Goal: Communication & Community: Ask a question

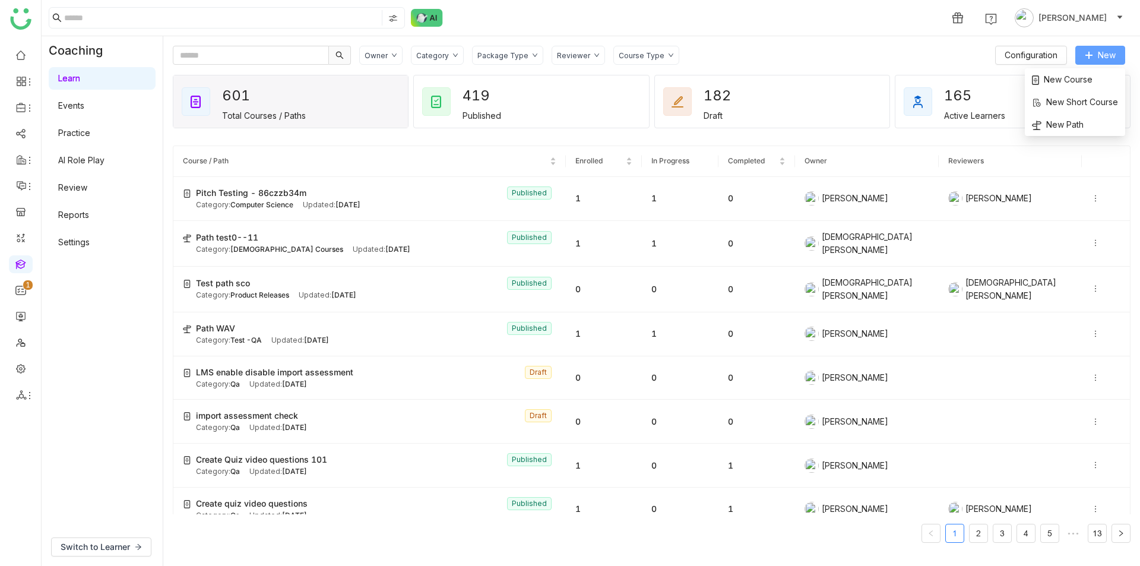
click at [1107, 51] on span "New" at bounding box center [1107, 55] width 18 height 13
click at [1078, 80] on span "New Course" at bounding box center [1062, 79] width 61 height 13
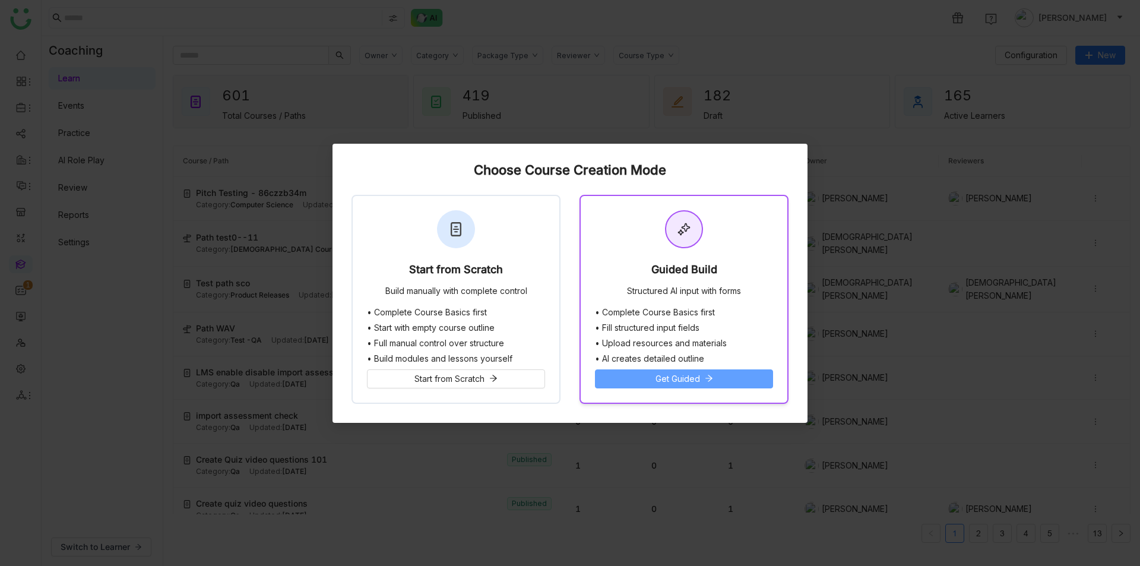
click at [678, 369] on button "Get Guided" at bounding box center [684, 378] width 178 height 19
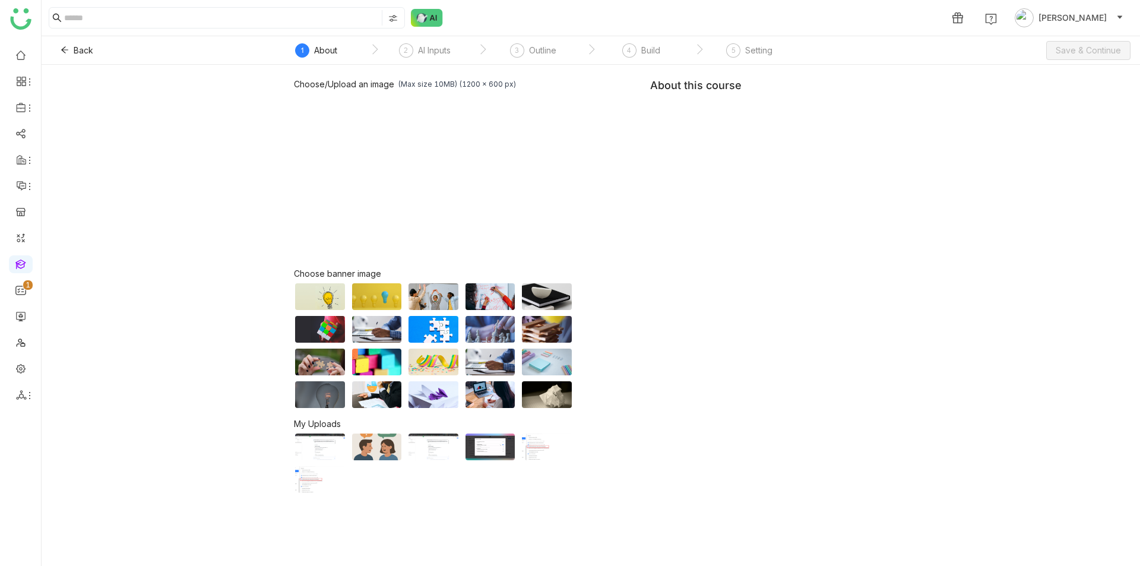
click at [730, 188] on div "Choose/Upload an image (Max size 10MB) (1200 x 600 px) Browse Image Choose bann…" at bounding box center [591, 286] width 594 height 415
click at [718, 161] on div "Choose/Upload an image (Max size 10MB) (1200 x 600 px) Browse Image Choose bann…" at bounding box center [591, 286] width 594 height 415
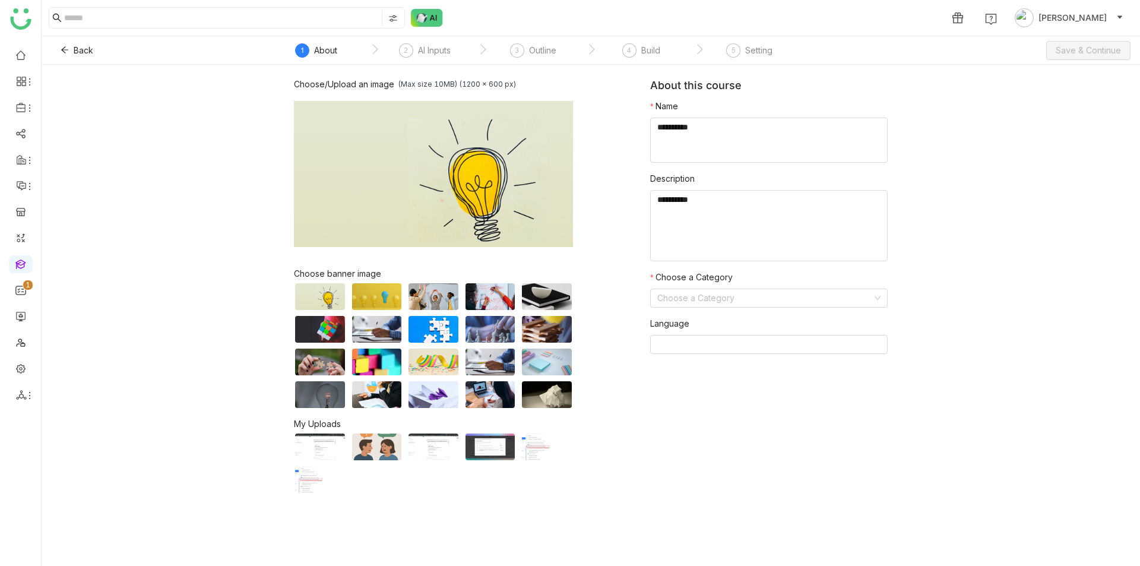
click at [718, 161] on div "Choose/Upload an image (Max size 10MB) (1200 x 600 px) Browse Image Choose bann…" at bounding box center [591, 286] width 594 height 415
click at [717, 158] on textarea at bounding box center [768, 140] width 237 height 45
type textarea "***"
click at [750, 293] on input at bounding box center [764, 298] width 215 height 18
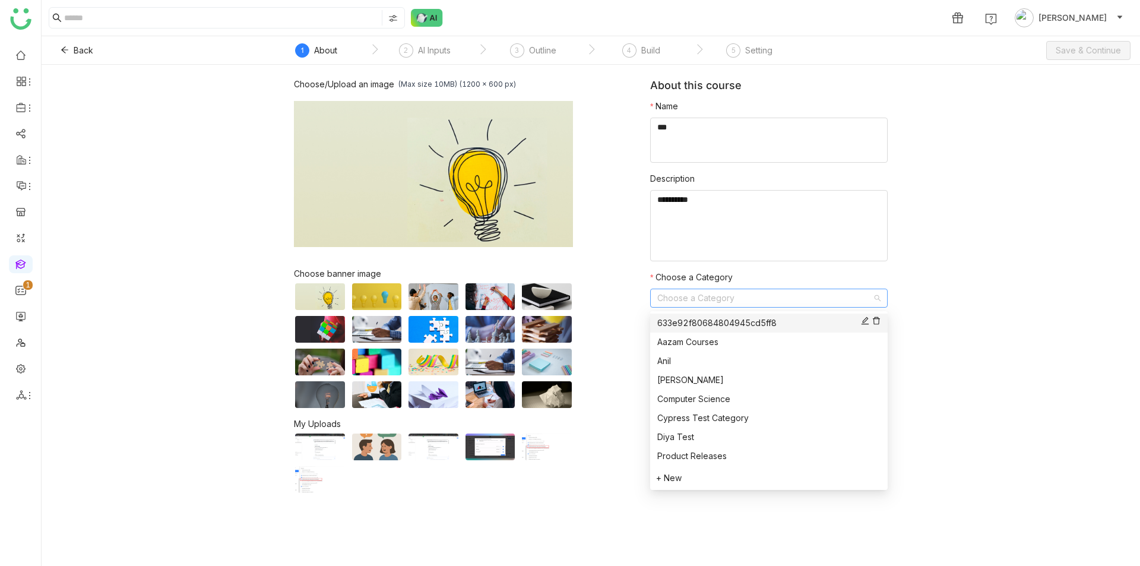
click at [750, 318] on div "633e92f80684804945cd5ff8" at bounding box center [768, 322] width 223 height 13
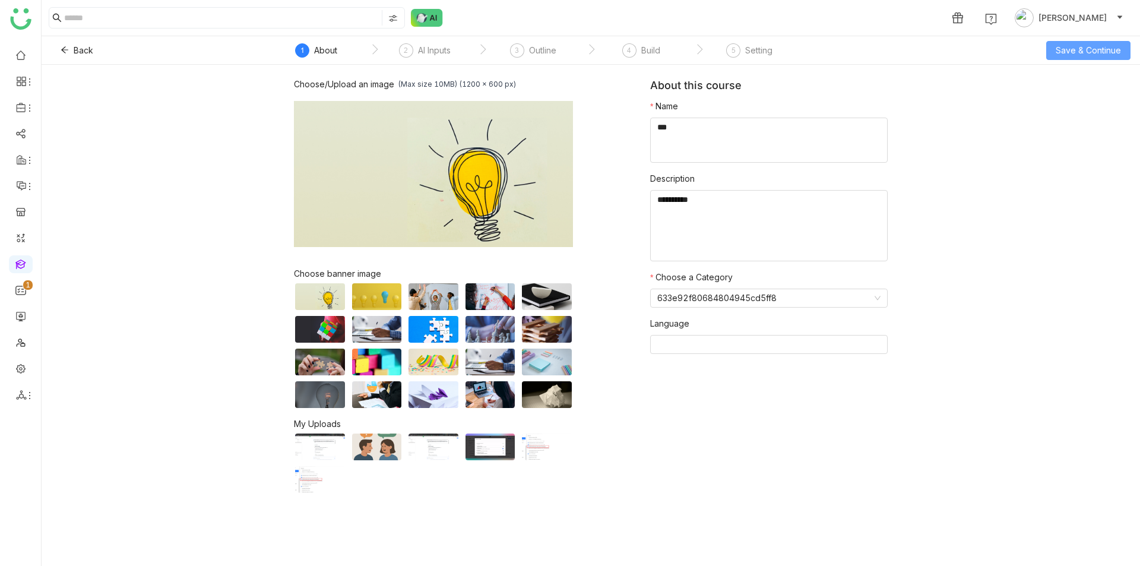
click at [1063, 55] on span "Save & Continue" at bounding box center [1088, 50] width 65 height 13
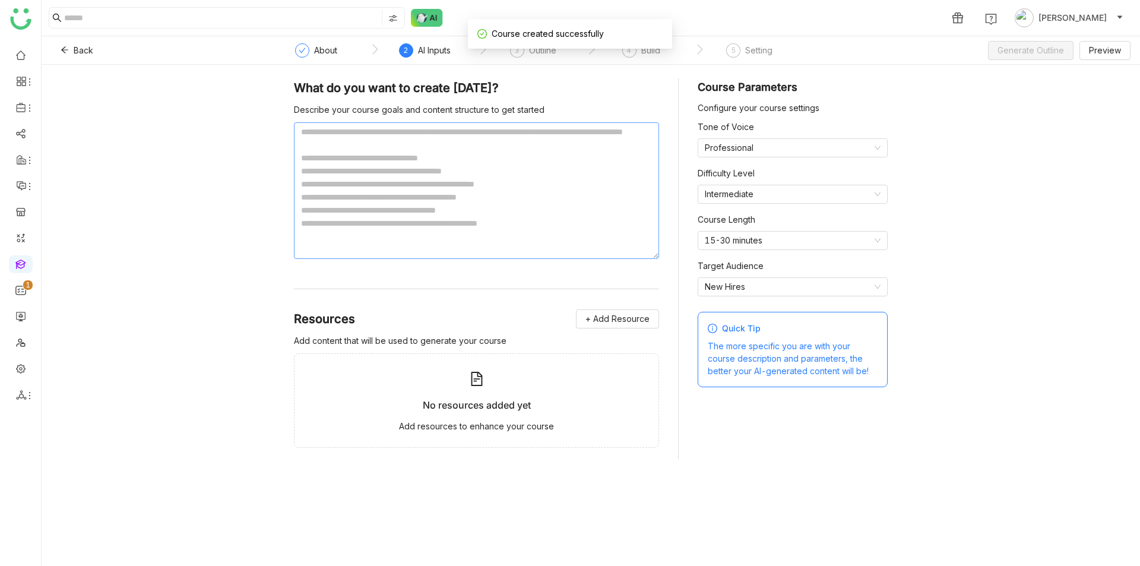
click at [369, 166] on textarea at bounding box center [476, 190] width 365 height 137
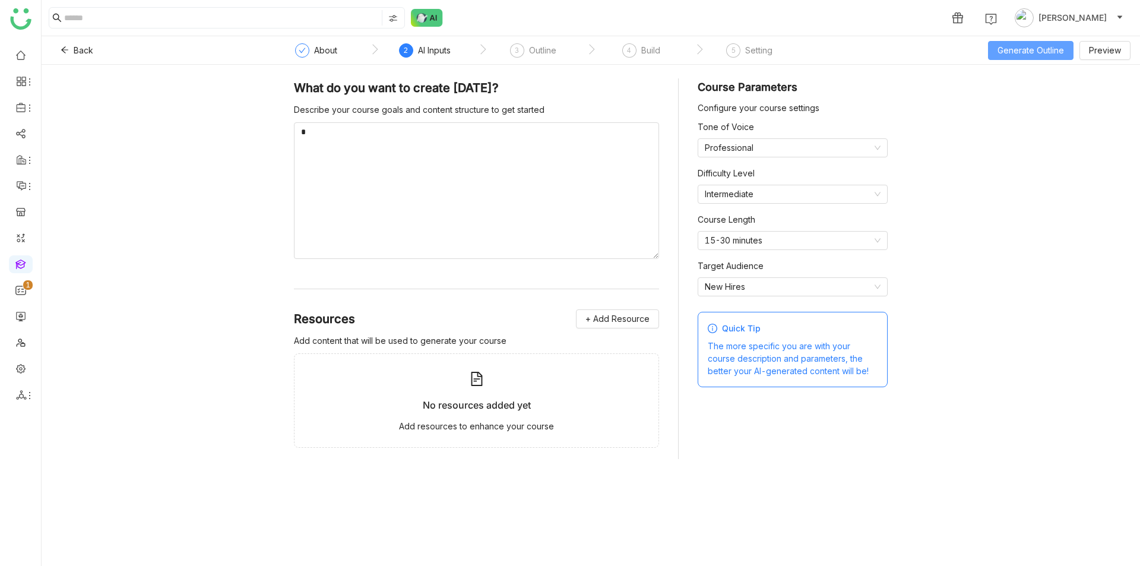
click at [1019, 57] on button "Generate Outline" at bounding box center [1030, 50] width 85 height 19
click at [429, 201] on textarea at bounding box center [476, 190] width 365 height 137
type textarea "**"
click at [1029, 47] on button "Generate Outline" at bounding box center [1030, 50] width 85 height 19
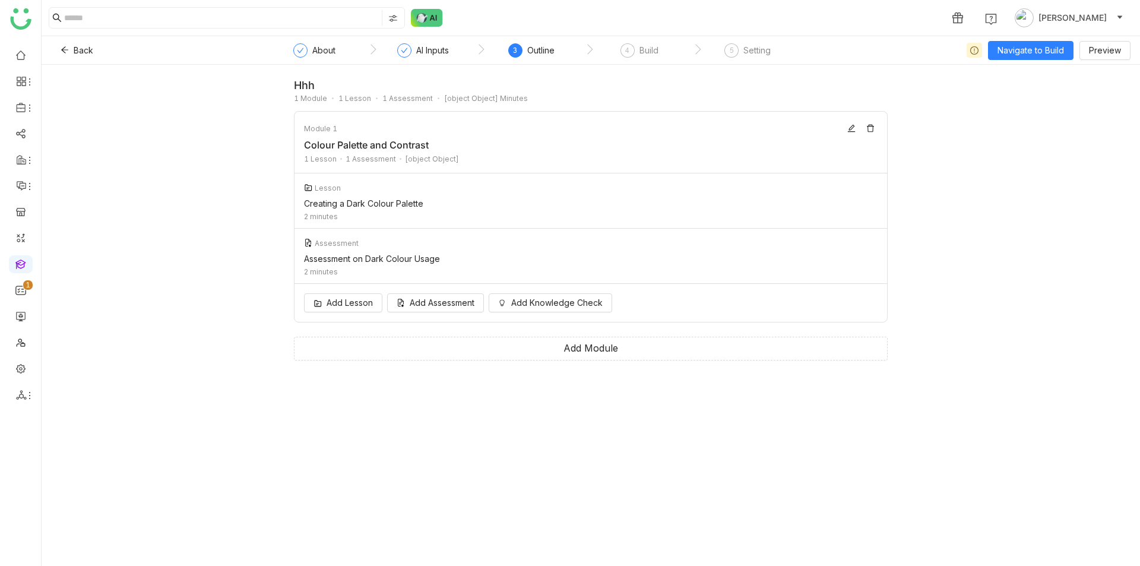
click at [453, 53] on nz-step "AI Inputs" at bounding box center [423, 53] width 108 height 21
click at [429, 53] on div "AI Inputs" at bounding box center [432, 50] width 33 height 14
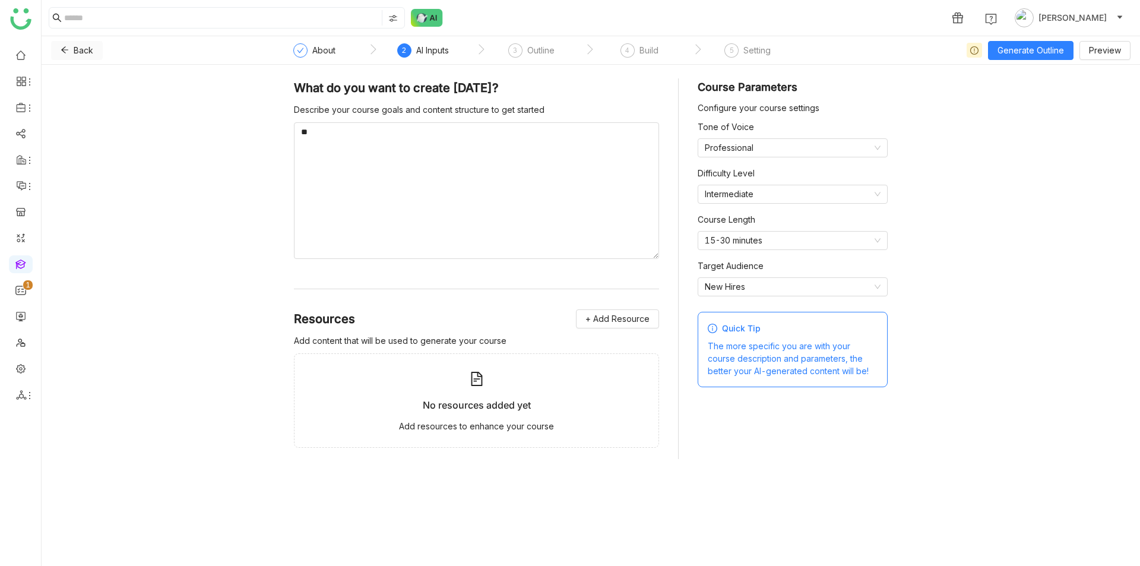
click at [68, 48] on button "Back" at bounding box center [77, 50] width 52 height 19
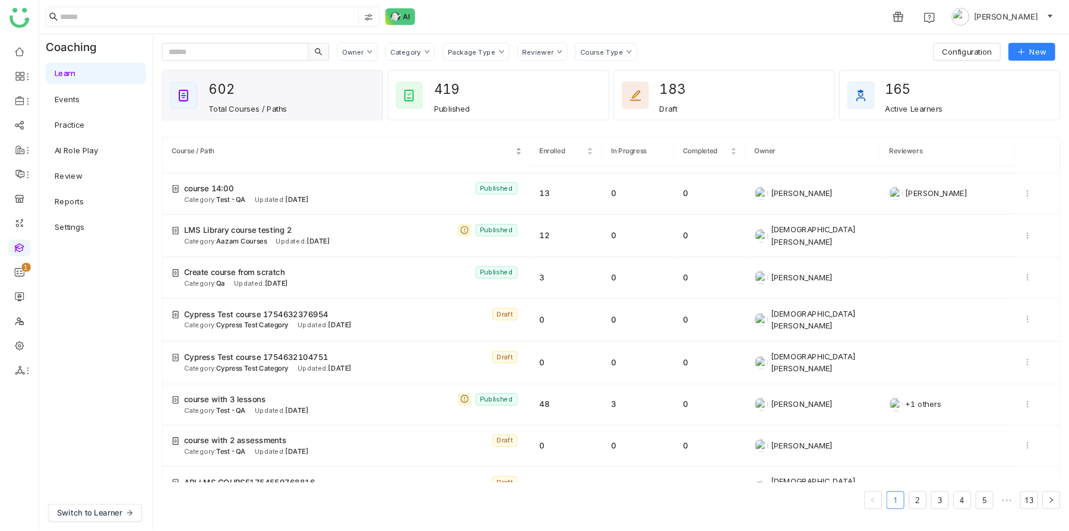
scroll to position [786, 0]
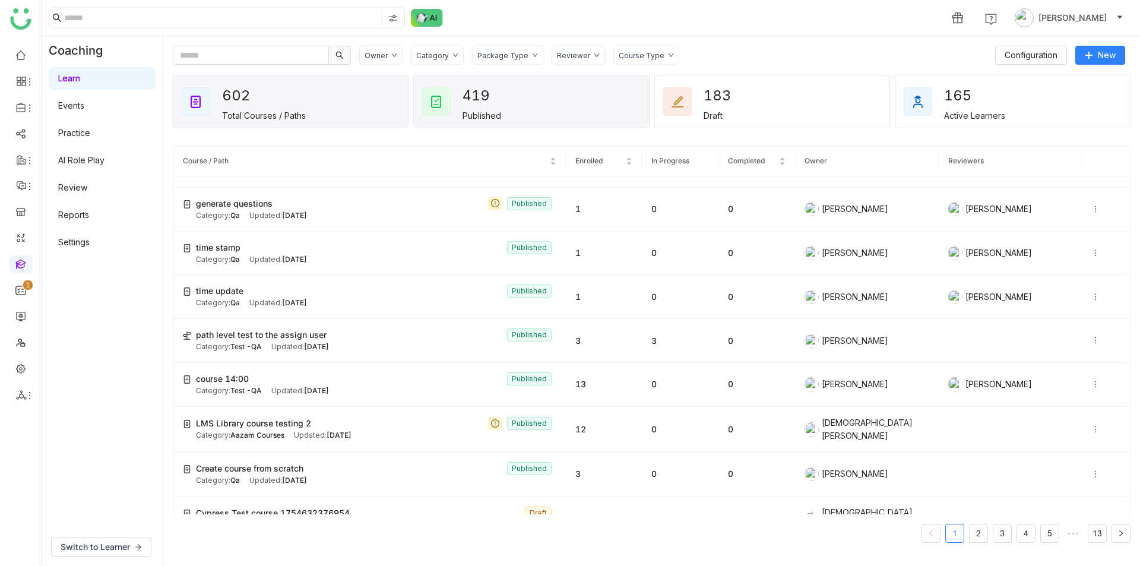
click at [508, 106] on div "419 Published" at bounding box center [531, 101] width 235 height 52
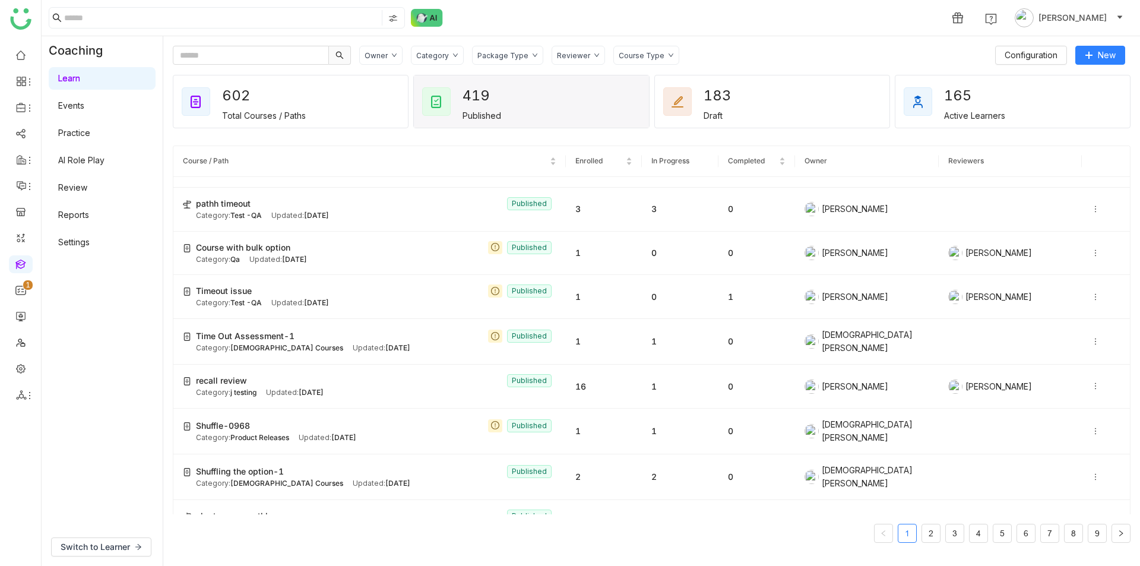
click at [921, 124] on div "165 Active Learners" at bounding box center [1012, 101] width 235 height 52
click at [962, 111] on div "Active Learners" at bounding box center [974, 115] width 61 height 10
click at [756, 110] on div "183 Draft" at bounding box center [772, 101] width 235 height 52
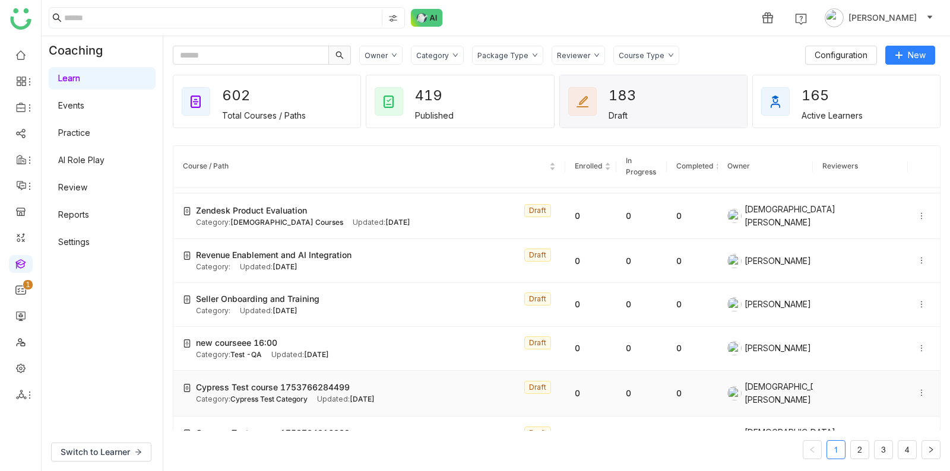
scroll to position [934, 0]
click at [924, 346] on icon at bounding box center [921, 350] width 8 height 8
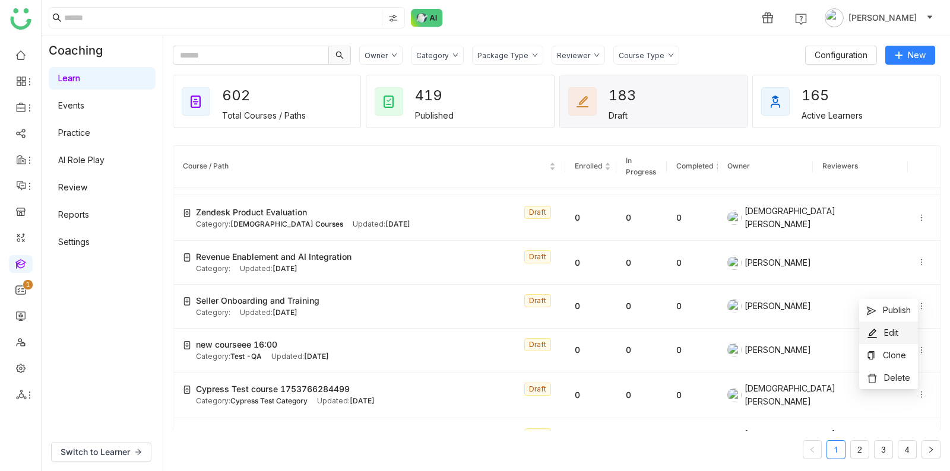
click at [895, 332] on span "Edit" at bounding box center [891, 333] width 14 height 10
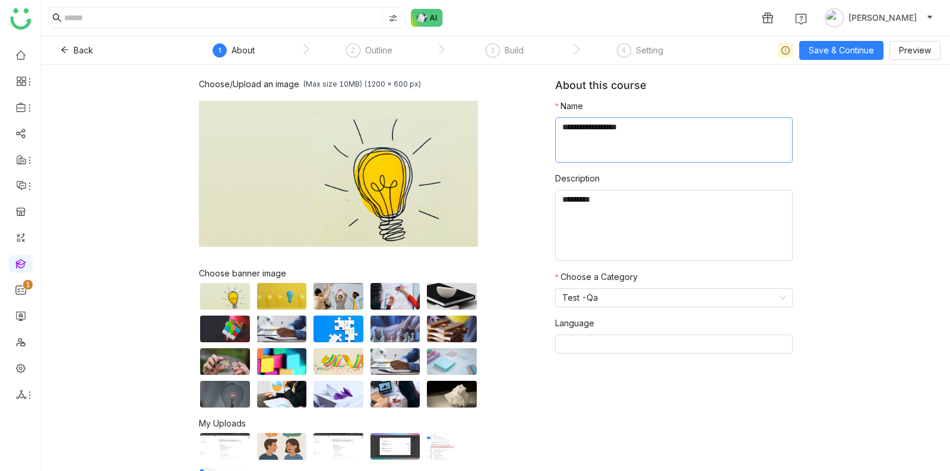
click at [664, 126] on textarea at bounding box center [673, 140] width 237 height 45
click at [835, 50] on span "Save & Continue" at bounding box center [841, 50] width 65 height 13
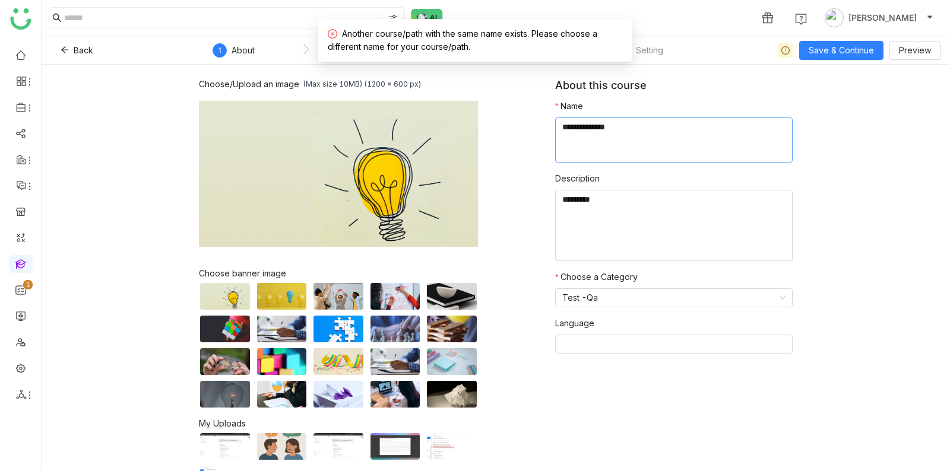
click at [631, 132] on textarea at bounding box center [673, 140] width 237 height 45
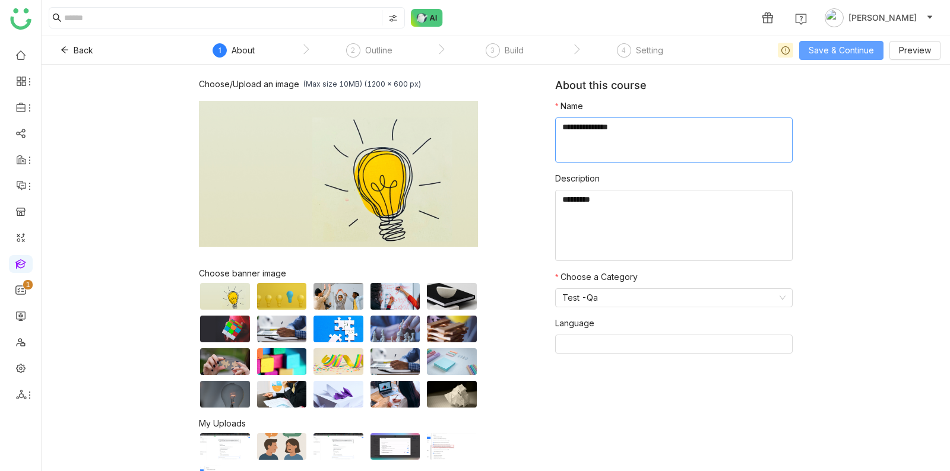
type textarea "**********"
click at [844, 50] on button "Save & Continue" at bounding box center [841, 50] width 84 height 19
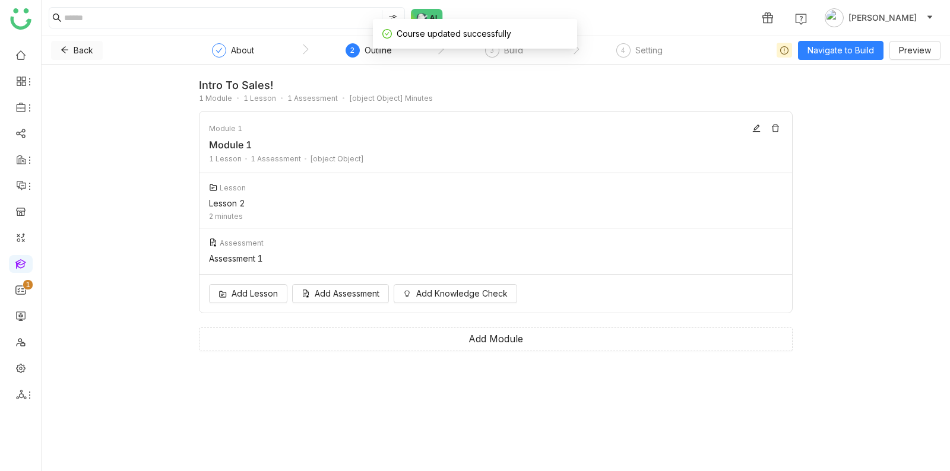
click at [66, 52] on icon at bounding box center [65, 50] width 8 height 8
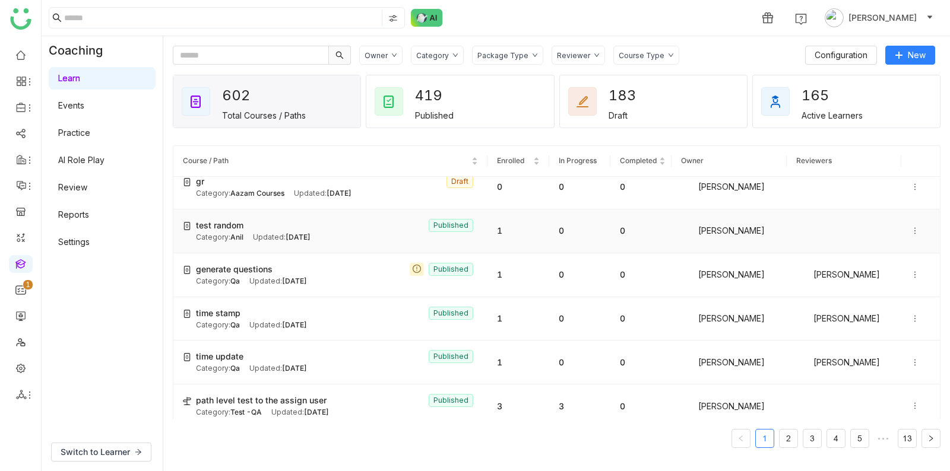
scroll to position [755, 0]
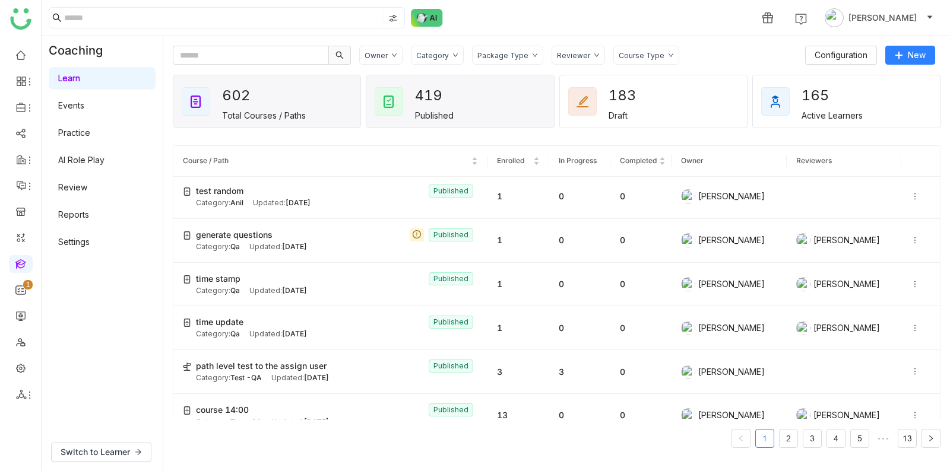
click at [485, 85] on div "419 Published" at bounding box center [459, 101] width 187 height 52
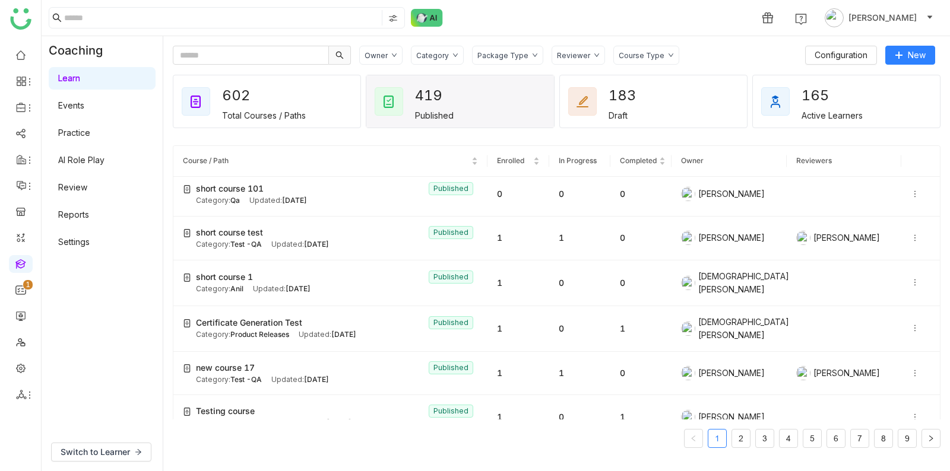
scroll to position [1704, 0]
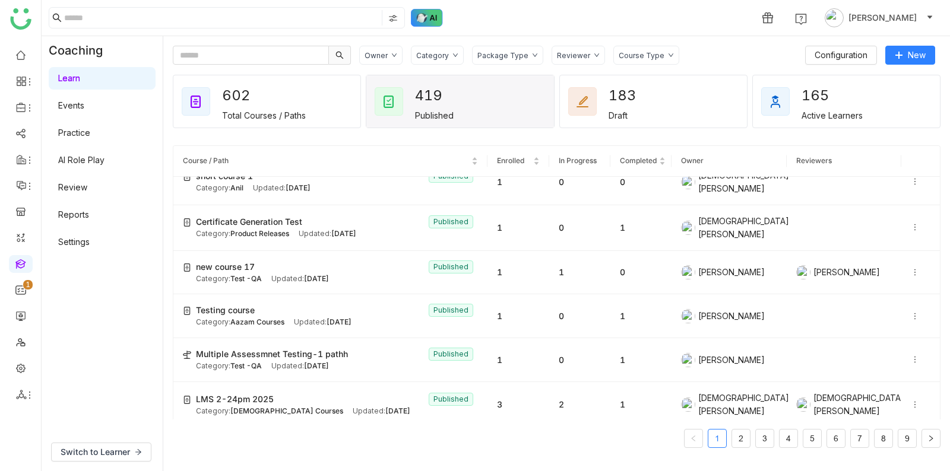
click at [431, 18] on img at bounding box center [427, 18] width 32 height 18
click at [426, 10] on img at bounding box center [427, 18] width 32 height 18
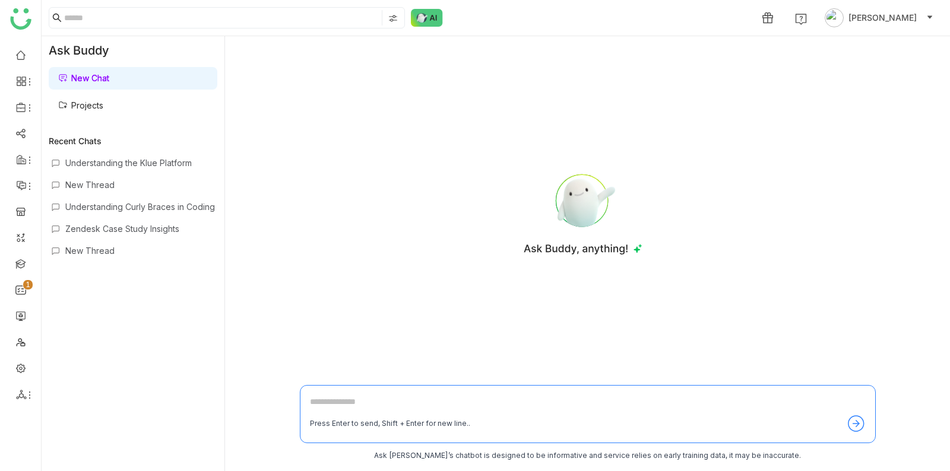
click at [420, 405] on textarea at bounding box center [588, 404] width 556 height 19
click at [358, 395] on div "Press Enter to send, Shift + Enter for new line.." at bounding box center [588, 414] width 576 height 58
click at [359, 403] on textarea at bounding box center [588, 404] width 556 height 19
type textarea "**********"
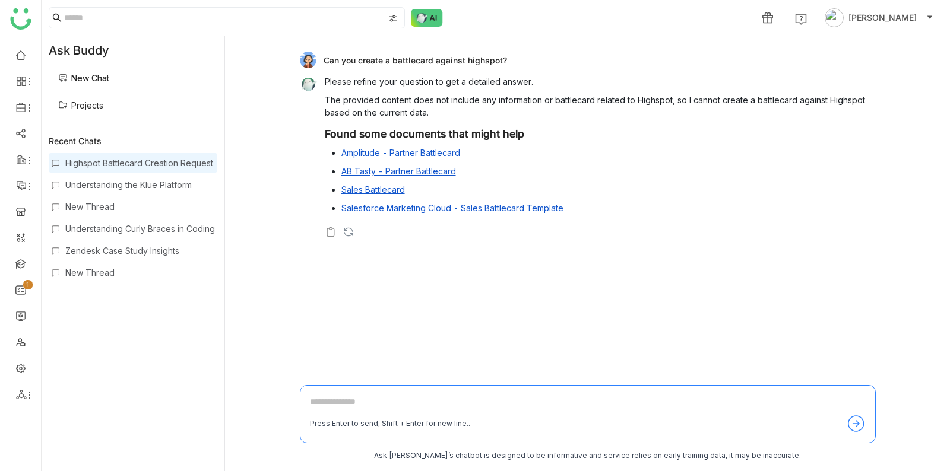
click at [369, 397] on textarea at bounding box center [588, 404] width 556 height 19
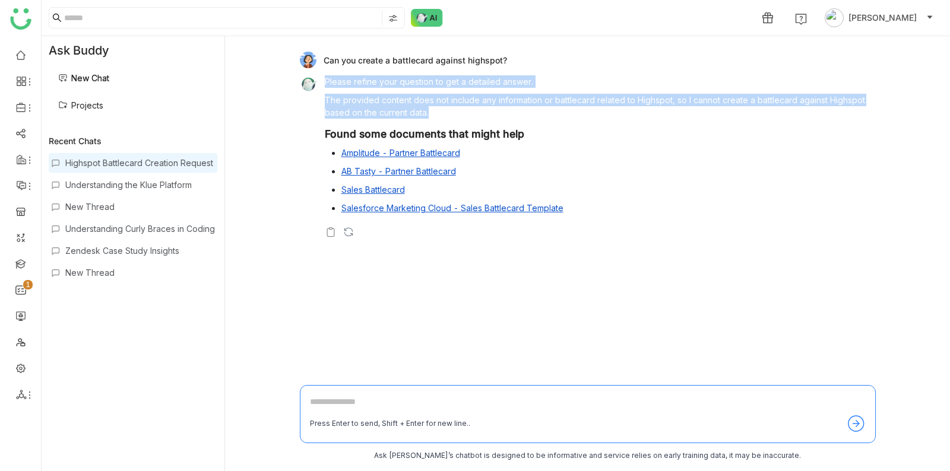
drag, startPoint x: 468, startPoint y: 74, endPoint x: 464, endPoint y: 110, distance: 37.0
click at [465, 112] on div "Can you create a battlecard against highspot? Please refine your question to ge…" at bounding box center [583, 148] width 566 height 192
click at [464, 110] on p "The provided content does not include any information or battlecard related to …" at bounding box center [595, 106] width 541 height 25
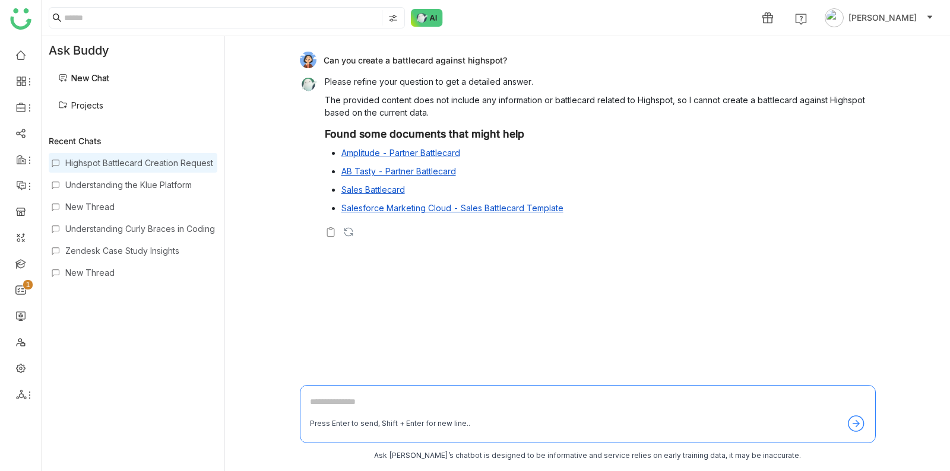
click at [407, 61] on div "Can you create a battlecard against highspot?" at bounding box center [583, 60] width 566 height 17
click at [604, 94] on p "The provided content does not include any information or battlecard related to …" at bounding box center [595, 106] width 541 height 25
click at [351, 401] on textarea at bounding box center [588, 404] width 556 height 19
type textarea "**********"
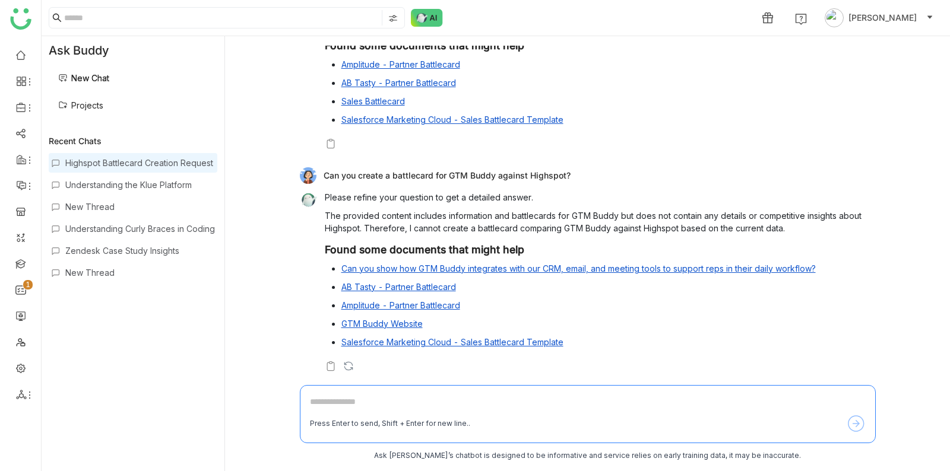
scroll to position [93, 0]
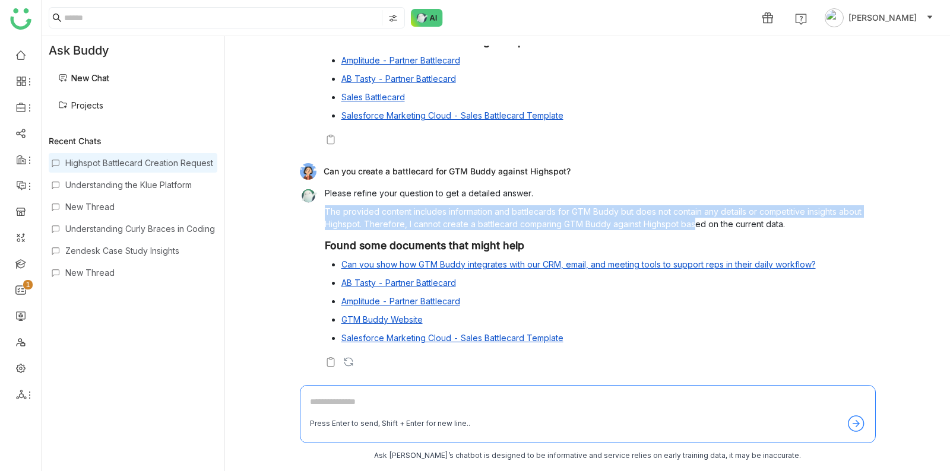
drag, startPoint x: 693, startPoint y: 220, endPoint x: 690, endPoint y: 191, distance: 29.8
click at [690, 191] on div "Please refine your question to get a detailed answer. The provided content incl…" at bounding box center [595, 268] width 541 height 163
click at [690, 191] on p "Please refine your question to get a detailed answer." at bounding box center [595, 193] width 541 height 12
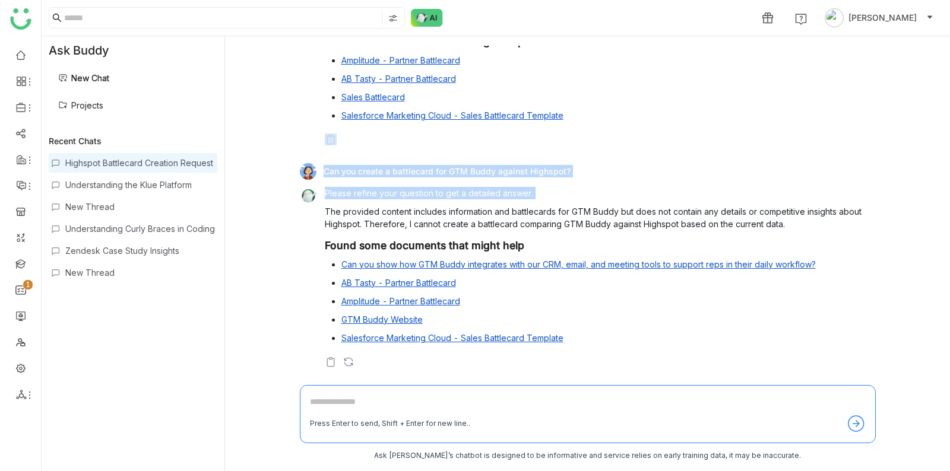
drag, startPoint x: 537, startPoint y: 201, endPoint x: 538, endPoint y: 153, distance: 48.1
click at [538, 153] on div "Can you create a battlecard against highspot? Please refine your question to ge…" at bounding box center [588, 212] width 576 height 332
click at [529, 181] on div "Can you create a battlecard for GTM Buddy against Highspot? Please refine your …" at bounding box center [583, 268] width 566 height 211
